Goal: Task Accomplishment & Management: Manage account settings

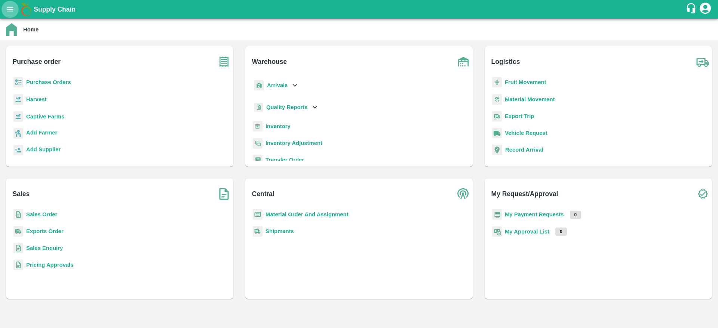
click at [12, 11] on icon "open drawer" at bounding box center [10, 9] width 6 height 4
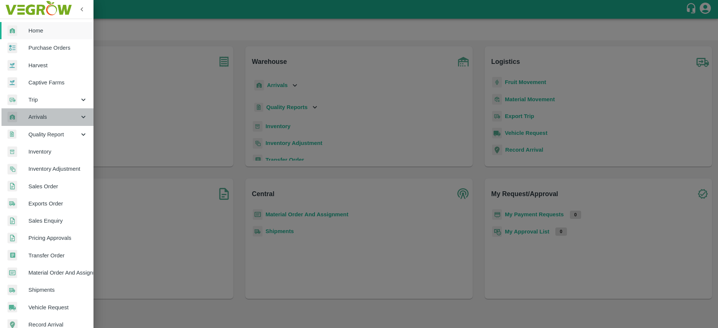
click at [47, 118] on span "Arrivals" at bounding box center [53, 117] width 51 height 8
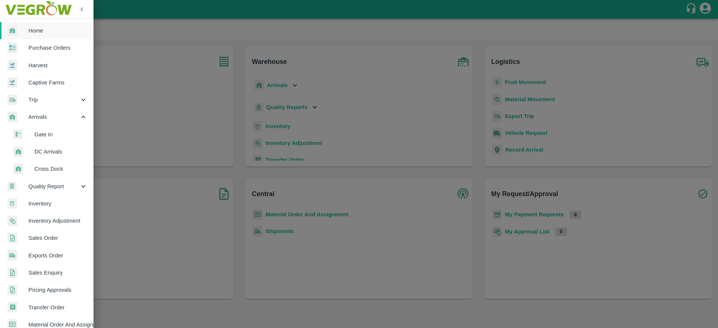
click at [49, 152] on span "DC Arrivals" at bounding box center [60, 152] width 53 height 8
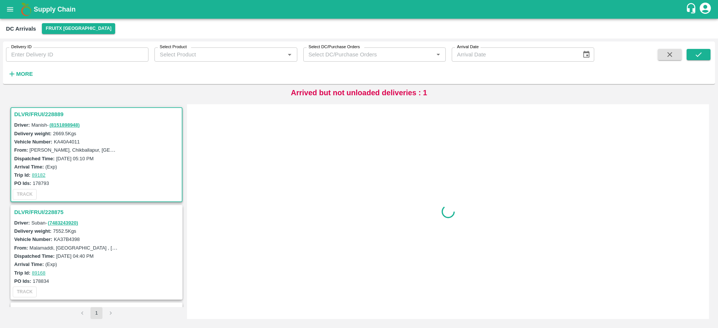
click at [39, 107] on div "DLVR/FRUI/228889 Driver: Manish - ( 8151898948 ) Delivery weight: 2669.5 Kgs Ve…" at bounding box center [96, 205] width 175 height 203
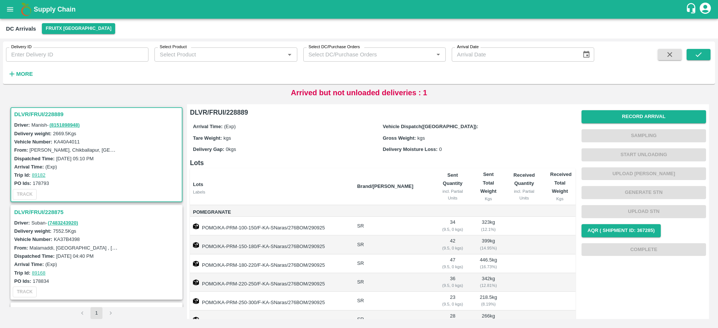
click at [38, 112] on h3 "DLVR/FRUI/228889" at bounding box center [97, 115] width 167 height 10
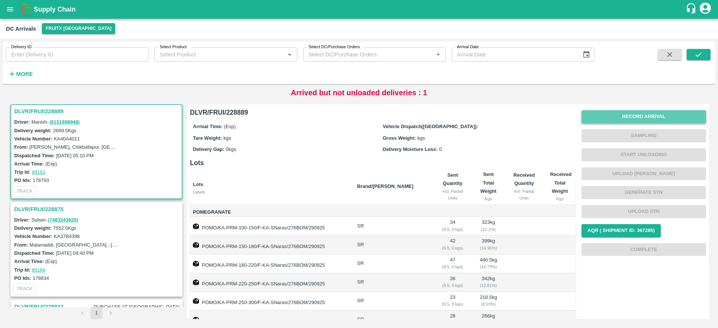
click at [637, 120] on button "Record Arrival" at bounding box center [643, 116] width 124 height 13
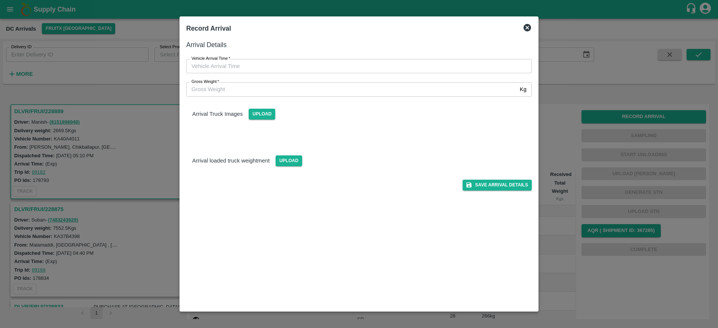
type input "DD/MM/YYYY hh:mm aa"
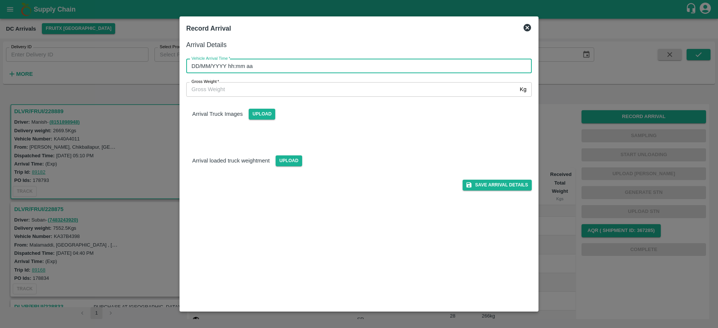
click at [354, 62] on input "DD/MM/YYYY hh:mm aa" at bounding box center [356, 66] width 340 height 14
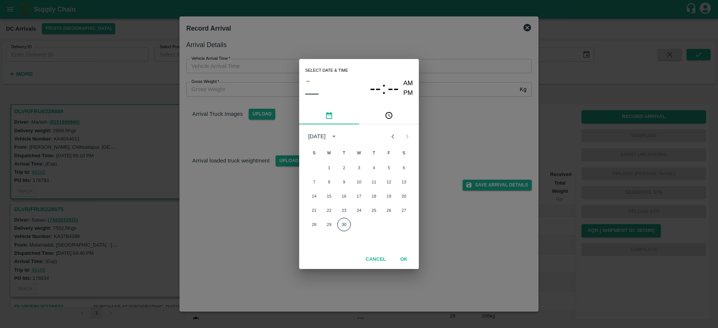
click at [344, 222] on button "30" at bounding box center [343, 224] width 13 height 13
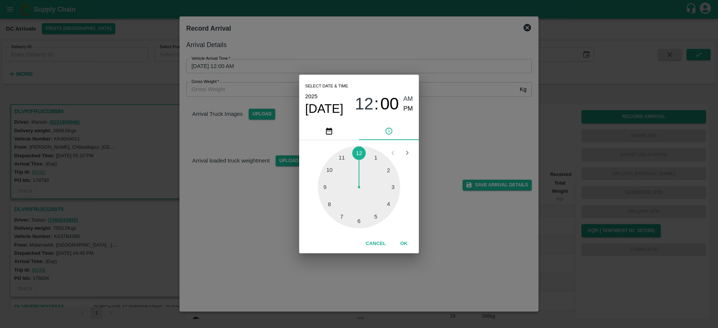
click at [394, 188] on div at bounding box center [359, 187] width 82 height 82
type input "[DATE] 03:00 AM"
click at [403, 244] on button "OK" at bounding box center [404, 243] width 24 height 13
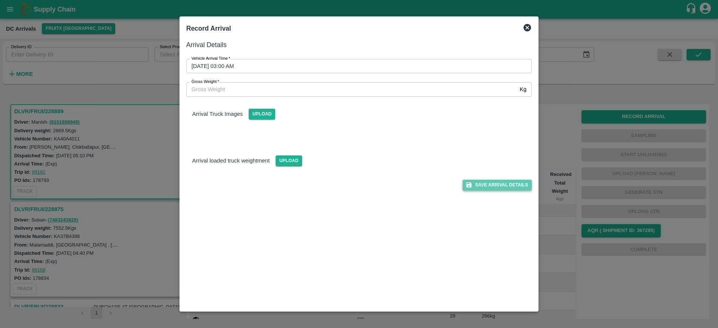
click at [501, 185] on button "Save Arrival Details" at bounding box center [496, 185] width 69 height 11
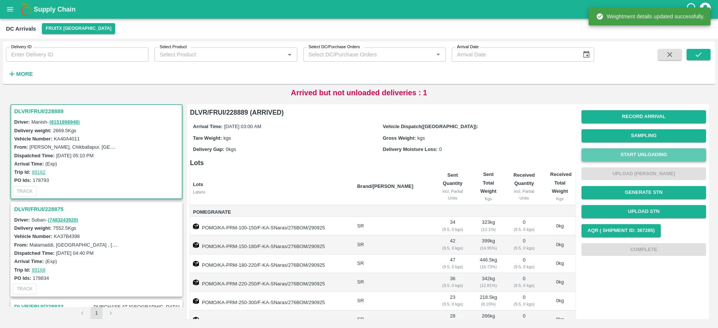
click at [641, 155] on button "Start Unloading" at bounding box center [643, 154] width 124 height 13
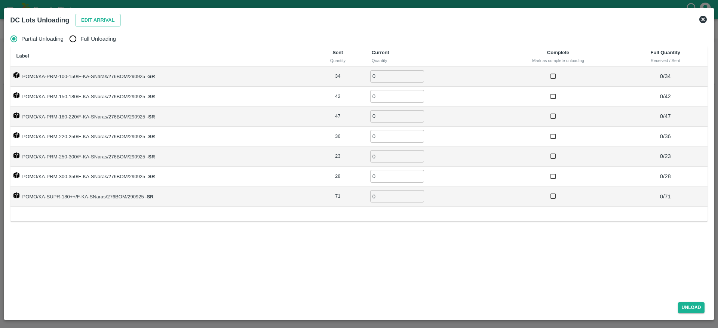
click at [96, 42] on span "Full Unloading" at bounding box center [98, 39] width 36 height 8
click at [80, 42] on input "Full Unloading" at bounding box center [72, 38] width 15 height 15
radio input "true"
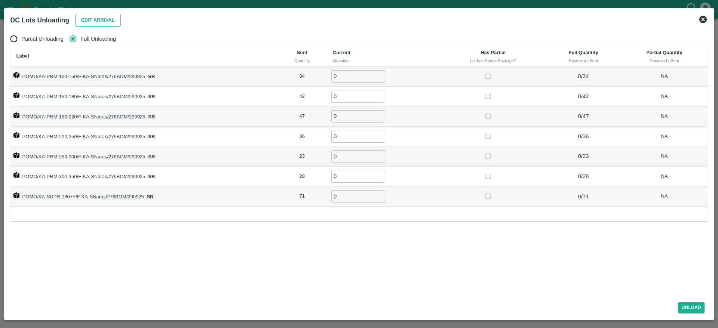
click at [95, 22] on button "Edit Arrival" at bounding box center [98, 20] width 46 height 13
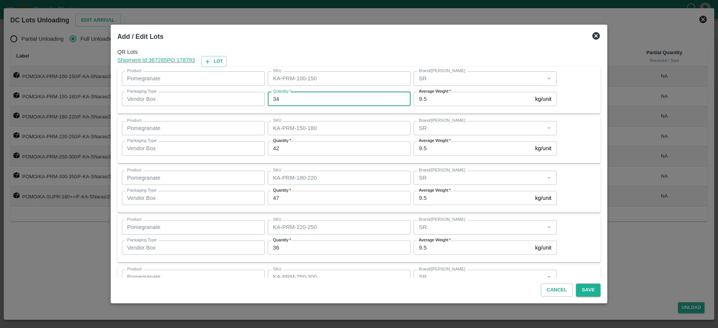
click at [313, 98] on input "34" at bounding box center [339, 99] width 143 height 14
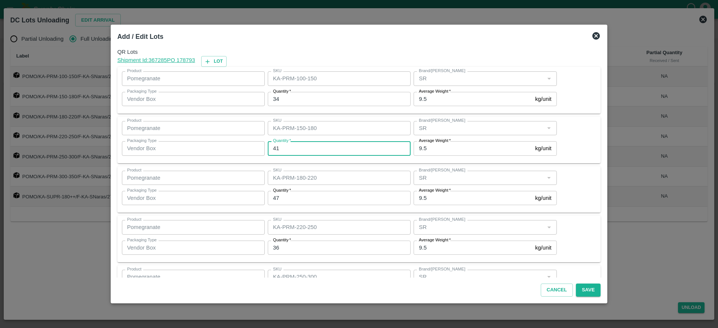
scroll to position [18, 0]
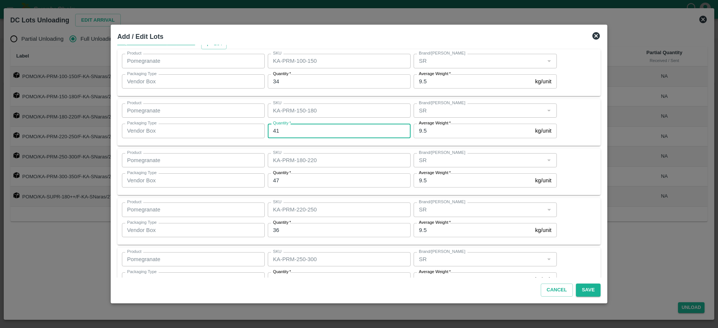
drag, startPoint x: 306, startPoint y: 136, endPoint x: 235, endPoint y: 139, distance: 70.7
click at [235, 139] on div "Product Pomegranate Product SKU KA-PRM-150-180 SKU Brand/Marka Brand/Marka Pack…" at bounding box center [338, 121] width 438 height 41
type input "43"
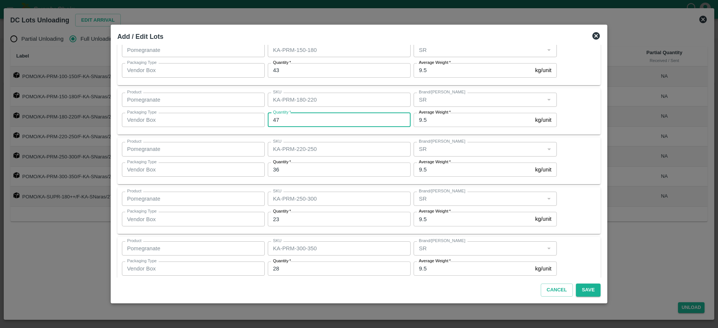
scroll to position [84, 0]
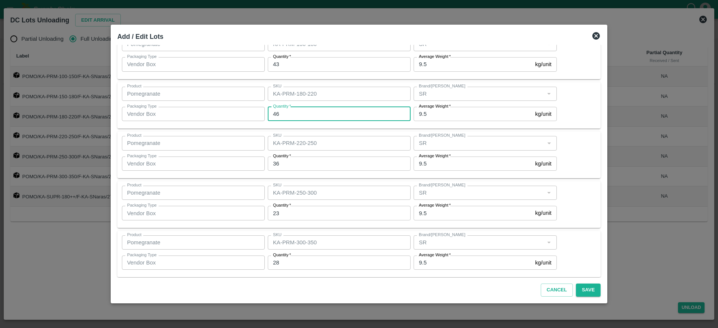
type input "46"
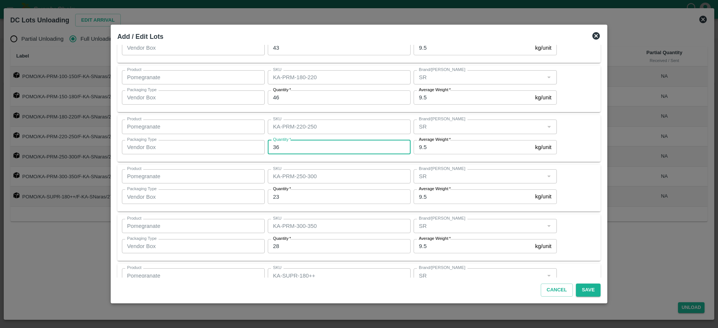
scroll to position [101, 0]
type input "36"
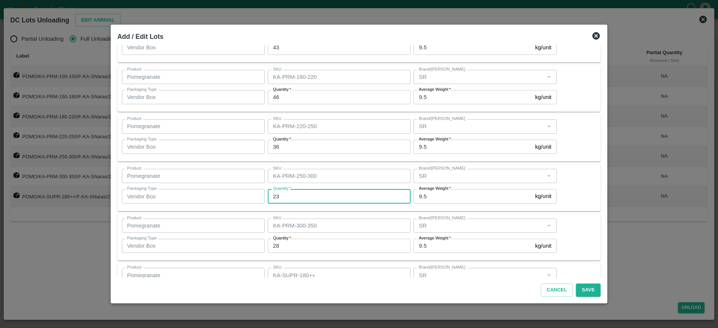
scroll to position [139, 0]
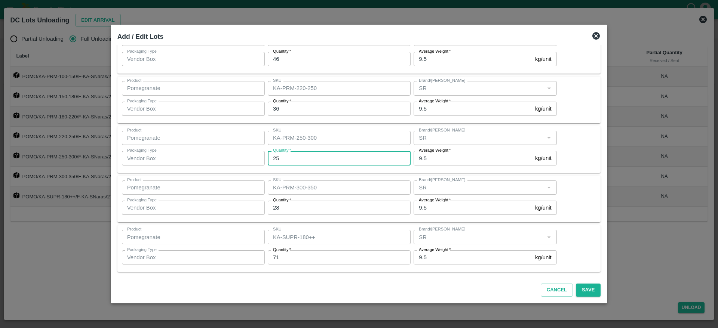
type input "25"
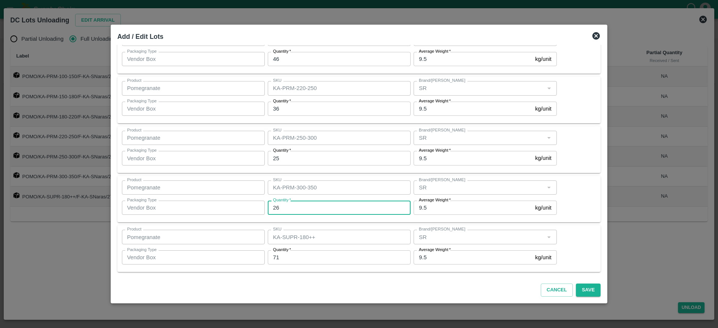
type input "26"
click at [582, 294] on button "Save" at bounding box center [588, 290] width 25 height 13
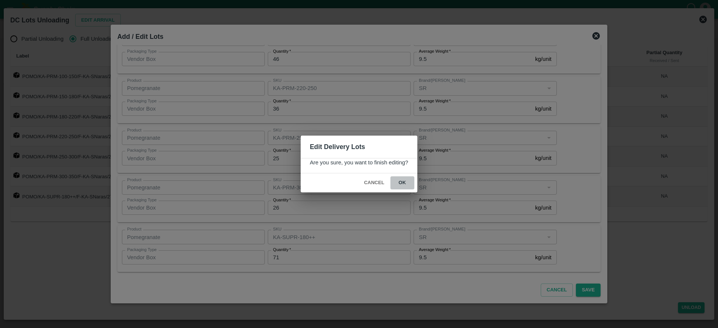
click at [403, 183] on button "ok" at bounding box center [402, 182] width 24 height 13
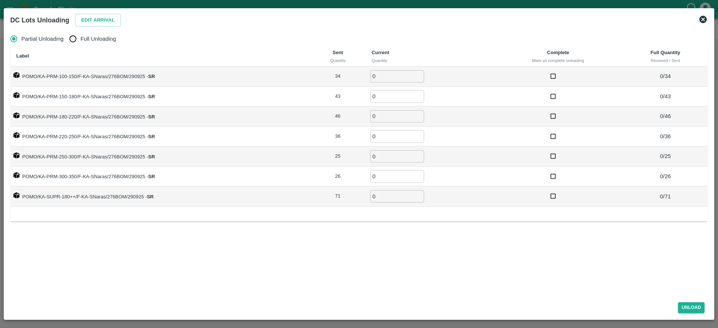
radio input "true"
click at [91, 44] on label "Full Unloading" at bounding box center [90, 38] width 50 height 15
click at [80, 44] on input "Full Unloading" at bounding box center [72, 38] width 15 height 15
radio input "true"
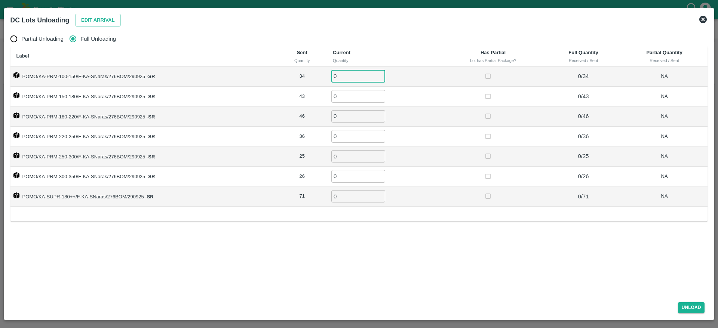
click at [339, 77] on input "0" at bounding box center [358, 76] width 54 height 12
type input "34"
type input "43"
type input "46"
type input "36"
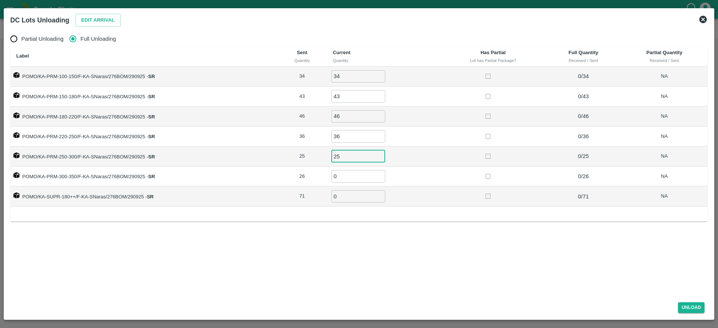
type input "25"
type input "26"
type input "71"
click at [684, 304] on button "Unload" at bounding box center [691, 307] width 27 height 11
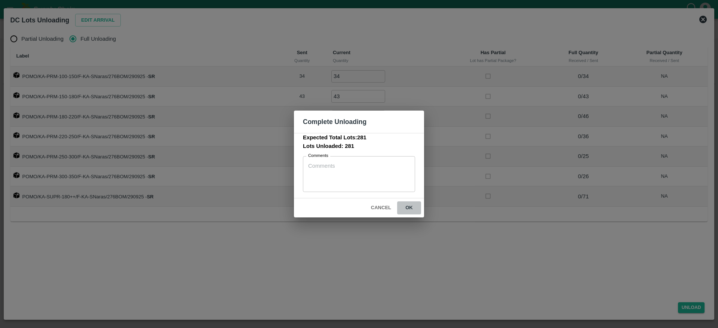
click at [417, 212] on button "ok" at bounding box center [409, 207] width 24 height 13
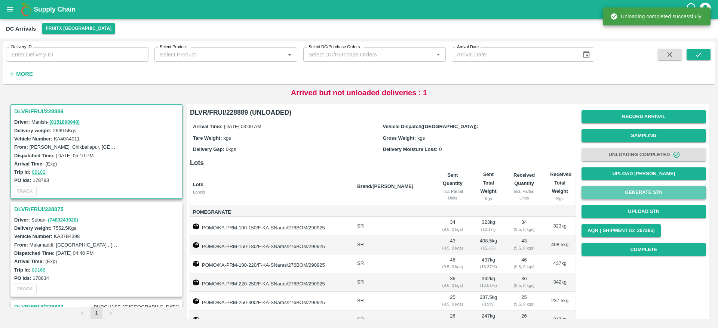
click at [642, 196] on button "Generate STN" at bounding box center [643, 192] width 124 height 13
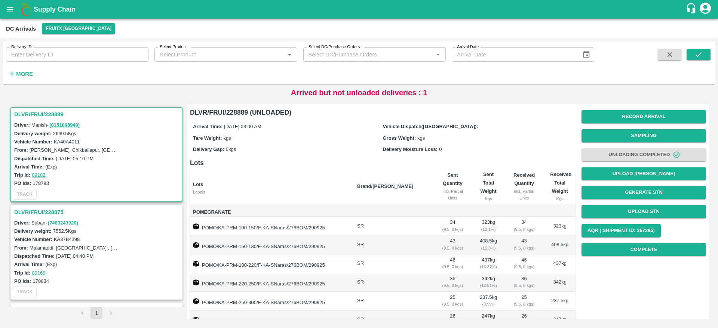
click at [37, 117] on h3 "DLVR/FRUI/228889" at bounding box center [97, 115] width 167 height 10
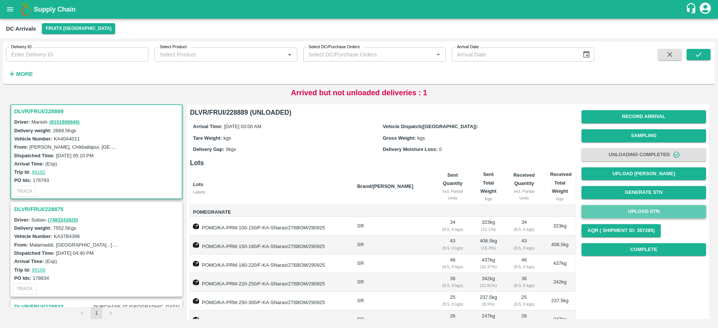
click at [648, 213] on button "Upload STN" at bounding box center [643, 211] width 124 height 13
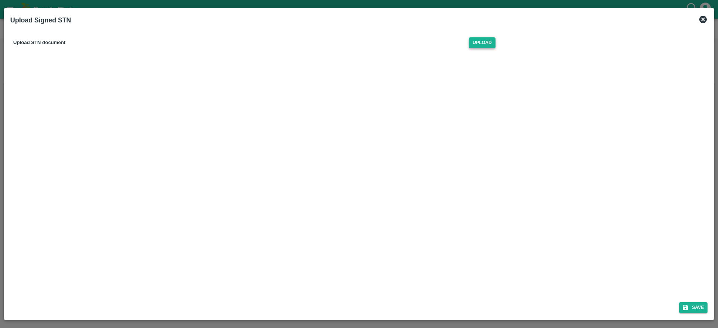
click at [489, 43] on span "Upload" at bounding box center [482, 42] width 27 height 11
click at [0, 0] on input "Upload" at bounding box center [0, 0] width 0 height 0
click at [689, 307] on button "Save" at bounding box center [693, 307] width 28 height 11
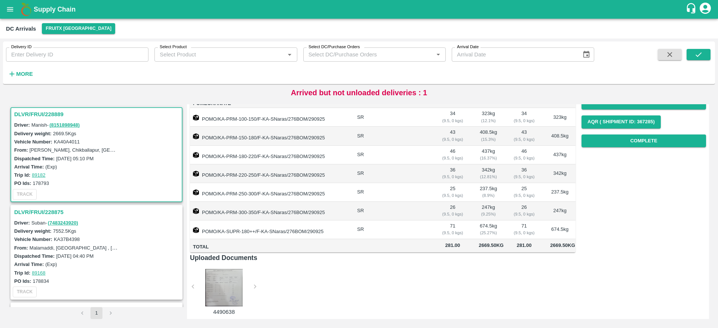
click at [38, 111] on h3 "DLVR/FRUI/228889" at bounding box center [97, 115] width 167 height 10
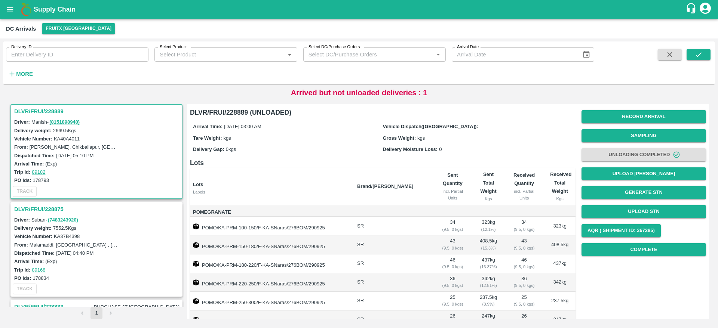
scroll to position [117, 0]
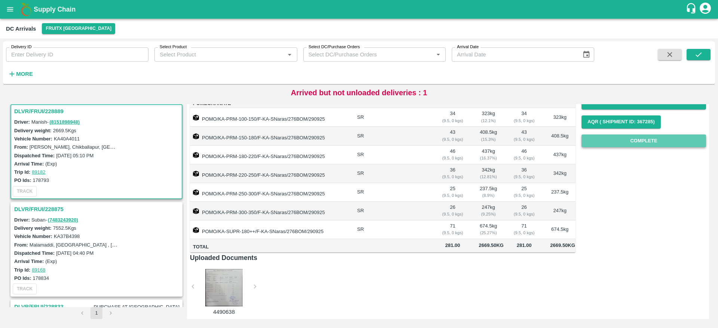
click at [631, 136] on button "Complete" at bounding box center [643, 141] width 124 height 13
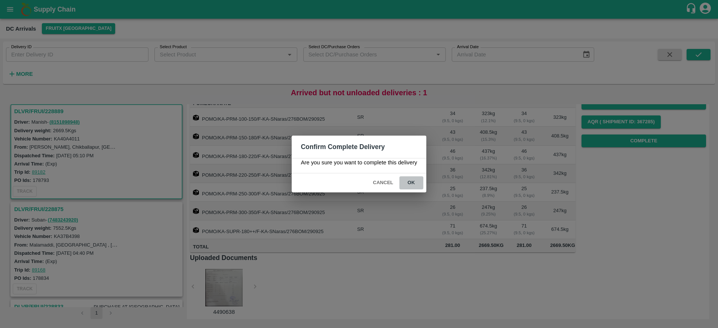
click at [413, 182] on button "ok" at bounding box center [411, 182] width 24 height 13
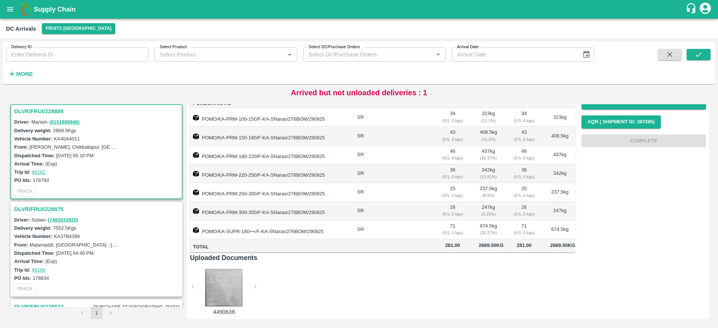
scroll to position [0, 0]
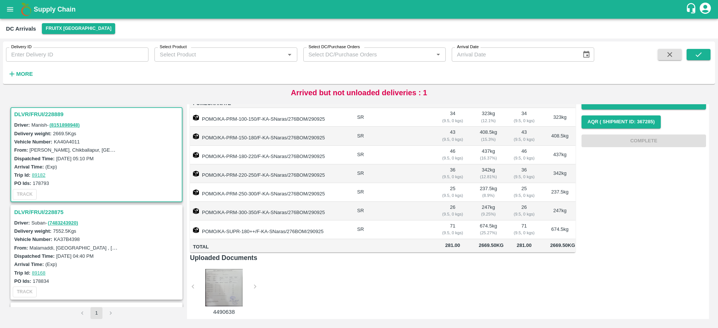
click at [41, 113] on h3 "DLVR/FRUI/228889" at bounding box center [97, 115] width 167 height 10
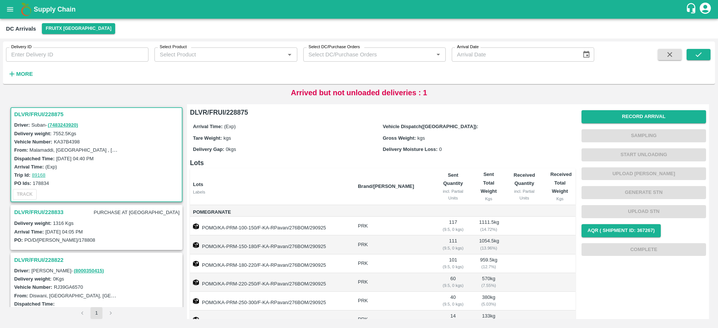
click at [44, 111] on h3 "DLVR/FRUI/228875" at bounding box center [97, 115] width 167 height 10
click at [35, 115] on h3 "DLVR/FRUI/228875" at bounding box center [97, 115] width 167 height 10
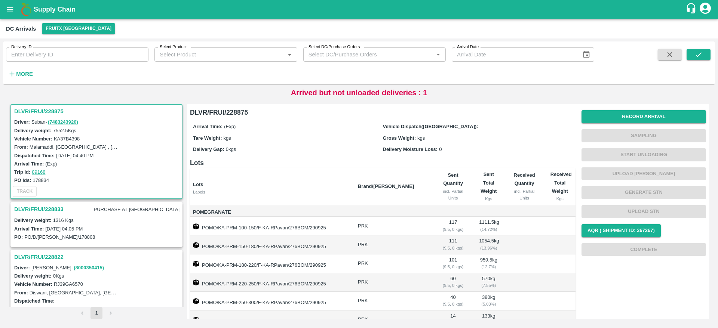
scroll to position [147, 0]
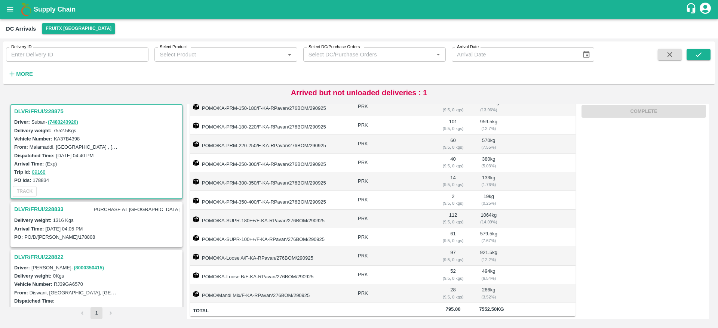
click at [36, 113] on h3 "DLVR/FRUI/228875" at bounding box center [97, 112] width 167 height 10
